Goal: Consume media (video, audio)

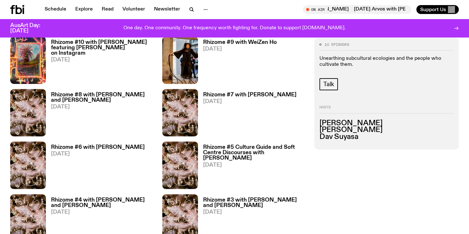
scroll to position [385, 0]
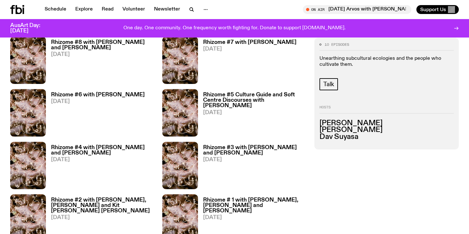
click at [105, 151] on h3 "Rhizome #4 with [PERSON_NAME] and [PERSON_NAME]" at bounding box center [103, 150] width 104 height 11
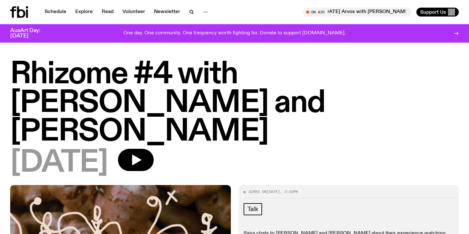
drag, startPoint x: 259, startPoint y: 98, endPoint x: 227, endPoint y: 131, distance: 45.7
click at [227, 131] on h1 "Rhizome #4 with [PERSON_NAME] and [PERSON_NAME]" at bounding box center [234, 104] width 448 height 86
drag, startPoint x: 255, startPoint y: 96, endPoint x: 248, endPoint y: 137, distance: 41.4
click at [248, 137] on h1 "Rhizome #4 with [PERSON_NAME] and [PERSON_NAME]" at bounding box center [234, 104] width 448 height 86
copy h1 "[PERSON_NAME]"
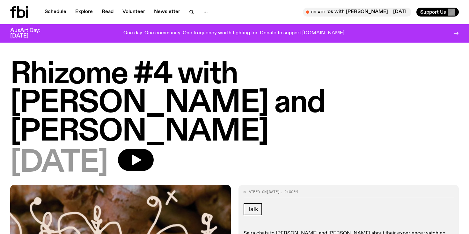
click at [232, 139] on h1 "Rhizome #4 with [PERSON_NAME] and [PERSON_NAME]" at bounding box center [234, 104] width 448 height 86
